Goal: Check status: Check status

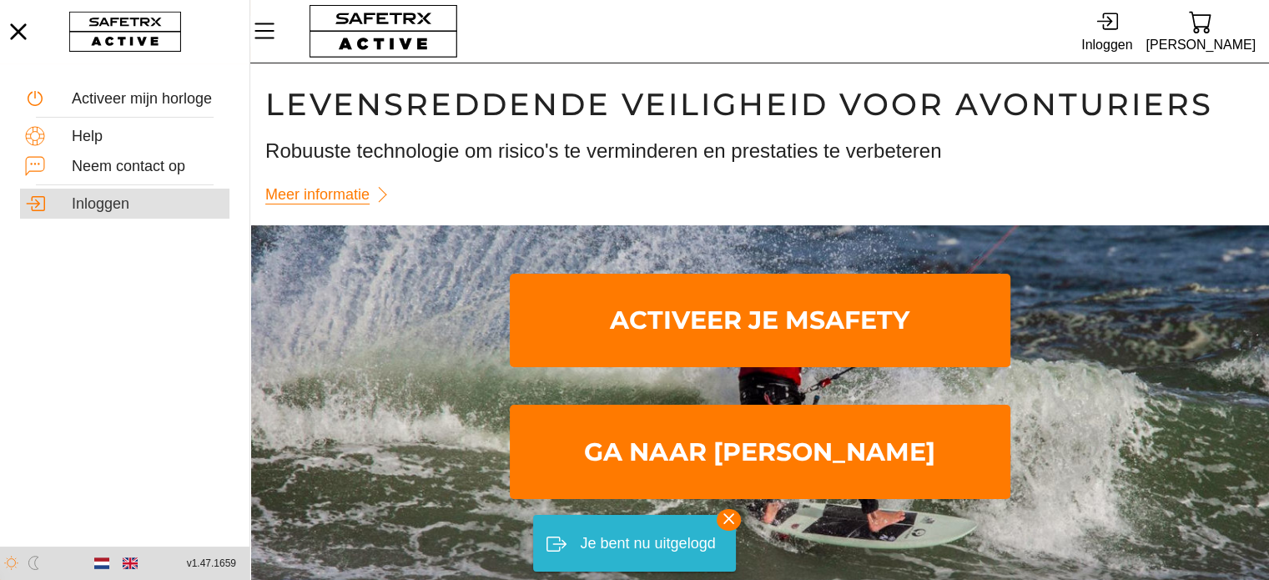
click at [123, 206] on div "Inloggen" at bounding box center [148, 204] width 153 height 18
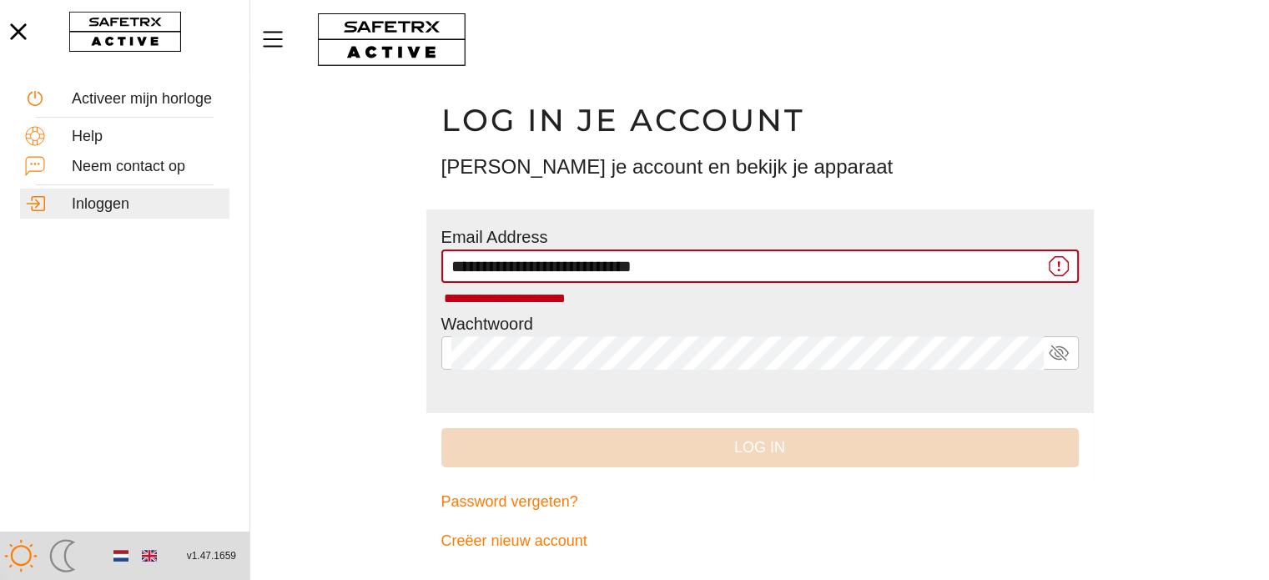
type input "**********"
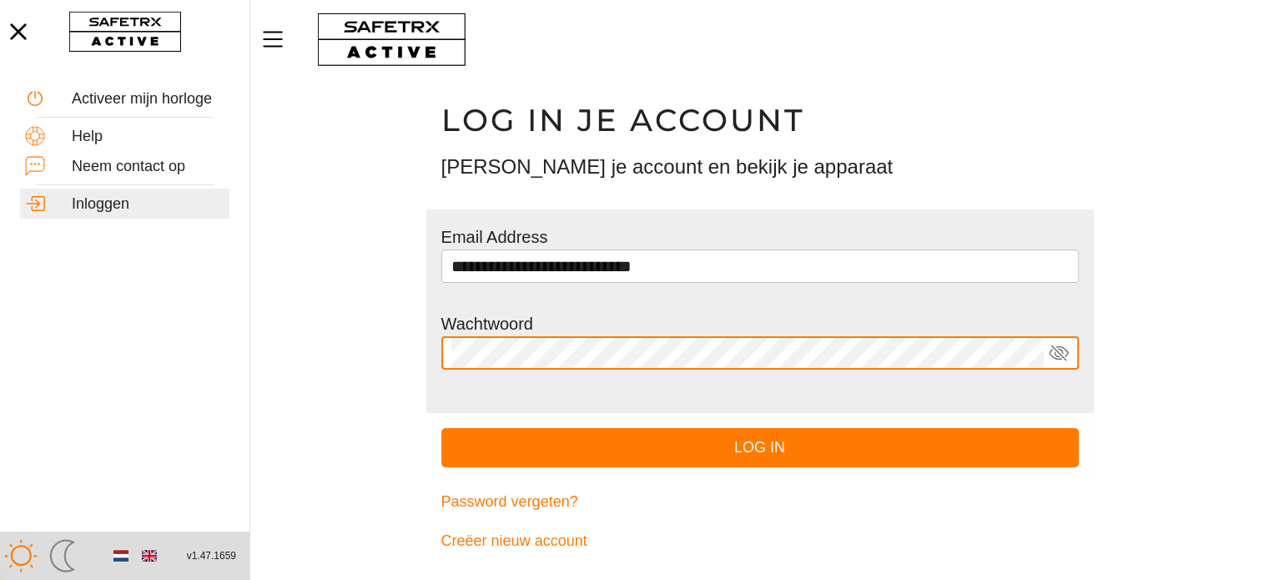
click at [441, 428] on button "Log in" at bounding box center [759, 447] width 637 height 39
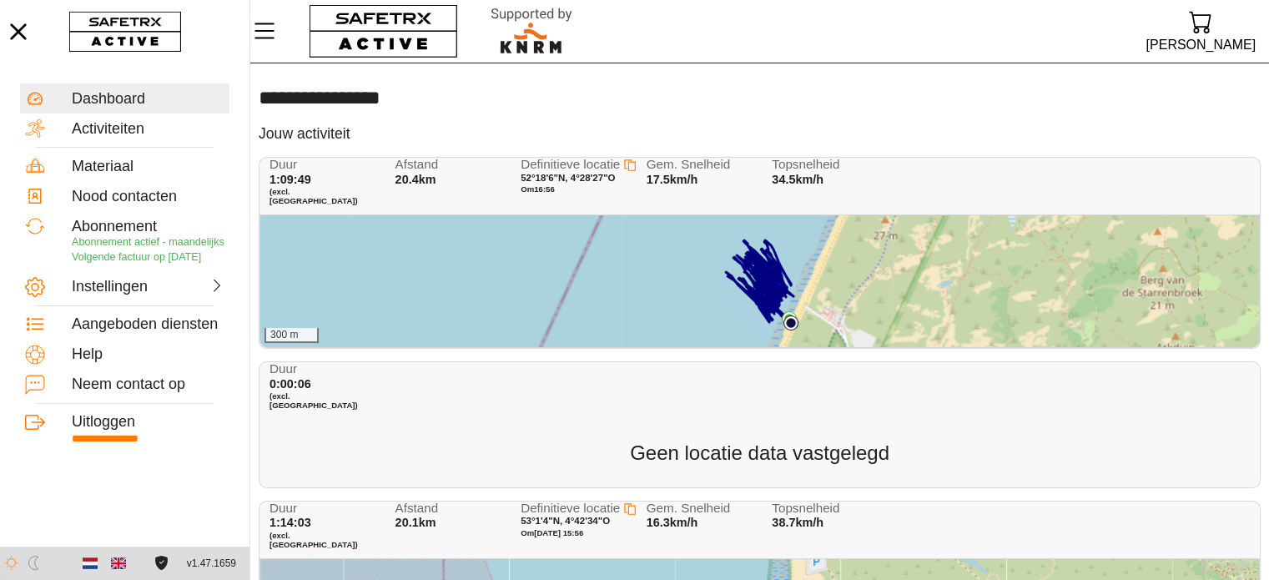
click at [480, 246] on div "300 m" at bounding box center [759, 281] width 998 height 132
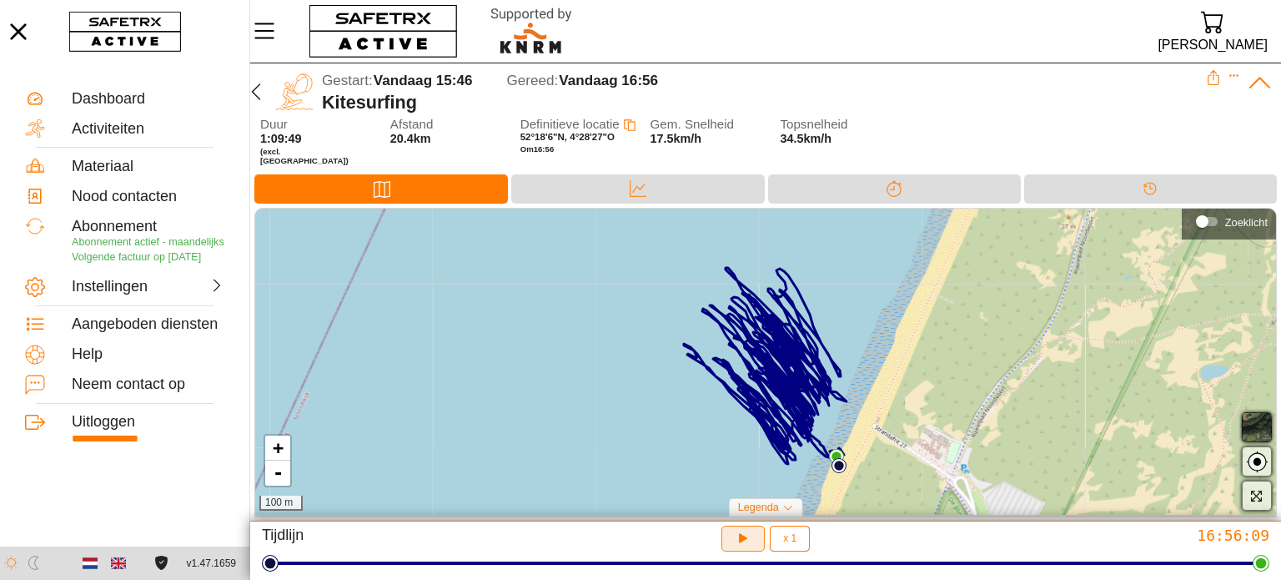
click at [744, 539] on icon "button" at bounding box center [741, 536] width 13 height 13
click at [1254, 432] on span "button" at bounding box center [1257, 427] width 20 height 20
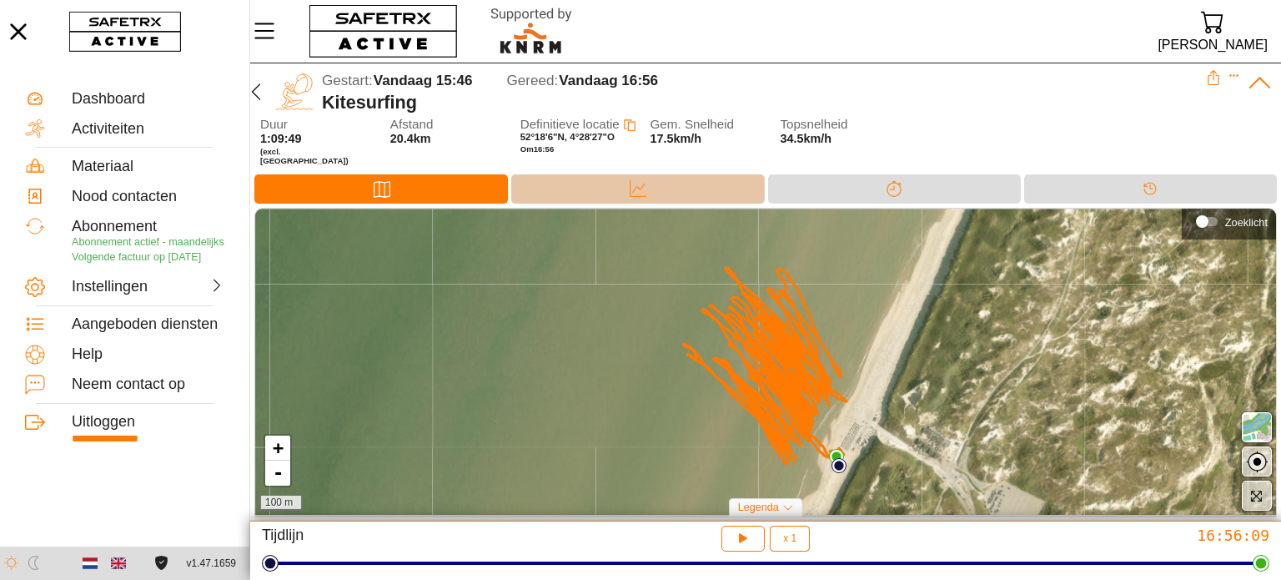
click at [649, 178] on div "Data" at bounding box center [637, 188] width 33 height 25
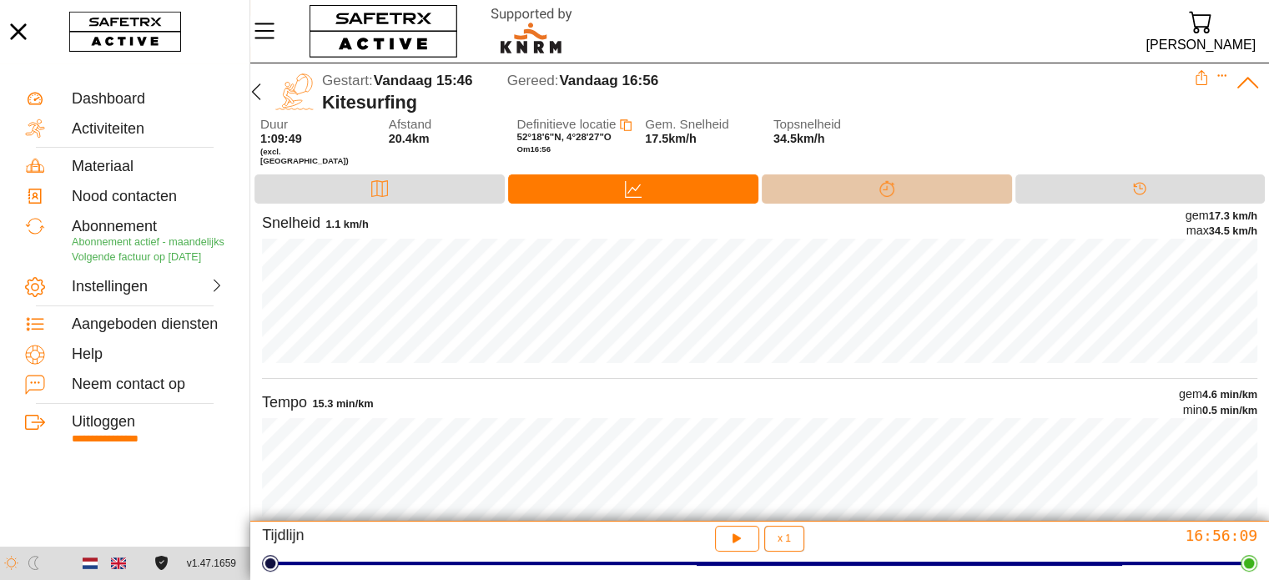
click at [882, 180] on icon at bounding box center [886, 188] width 17 height 17
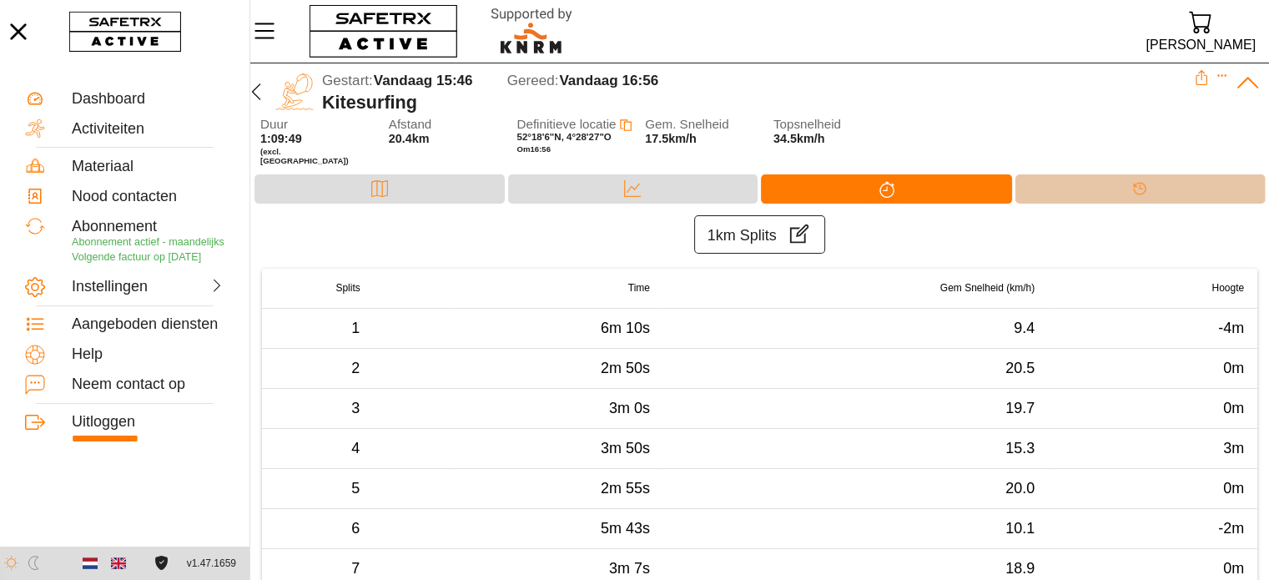
click at [1148, 182] on div "Tijdlijn" at bounding box center [1139, 188] width 33 height 25
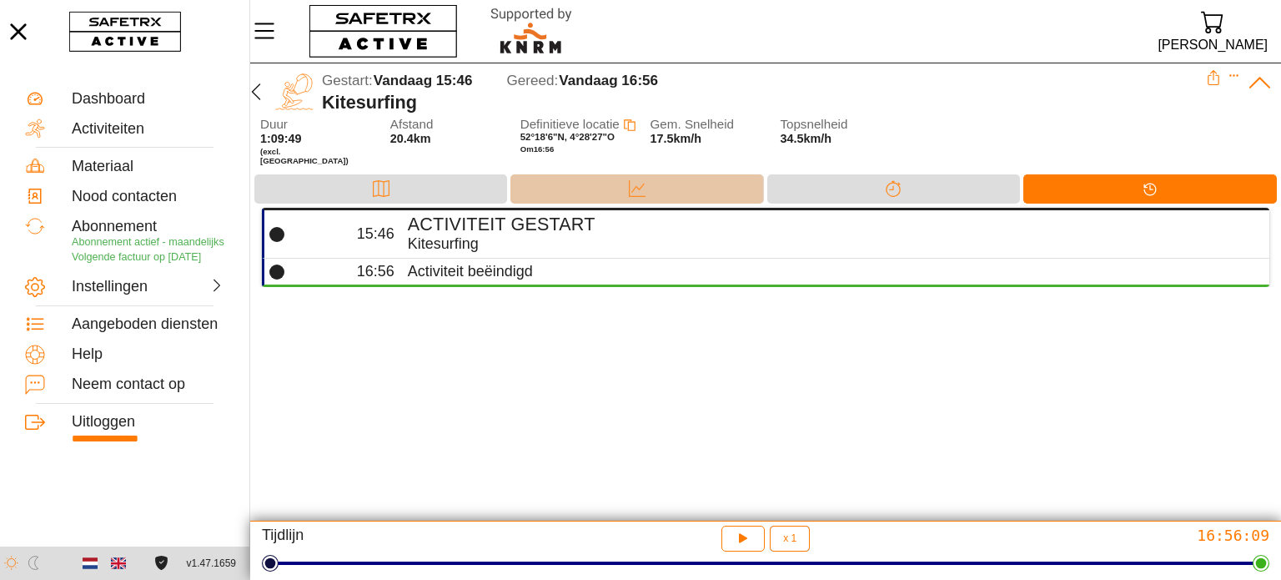
click at [635, 182] on icon at bounding box center [637, 188] width 17 height 17
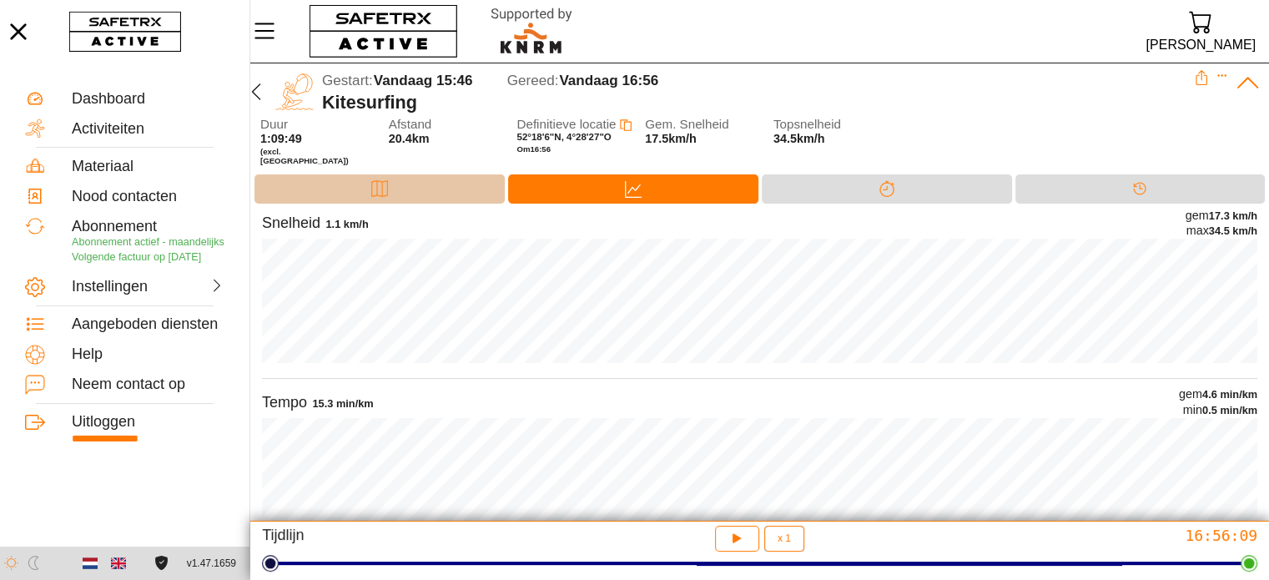
click at [378, 183] on icon at bounding box center [379, 188] width 17 height 17
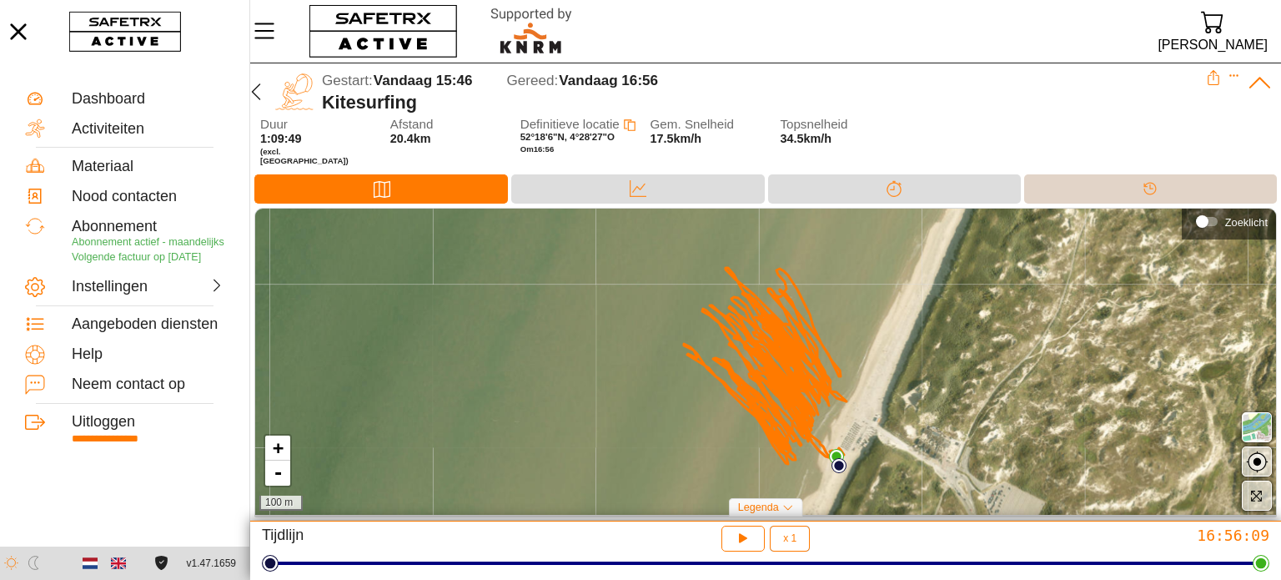
click at [1100, 176] on div "Tijdlijn" at bounding box center [1150, 188] width 253 height 29
